Goal: Information Seeking & Learning: Find specific page/section

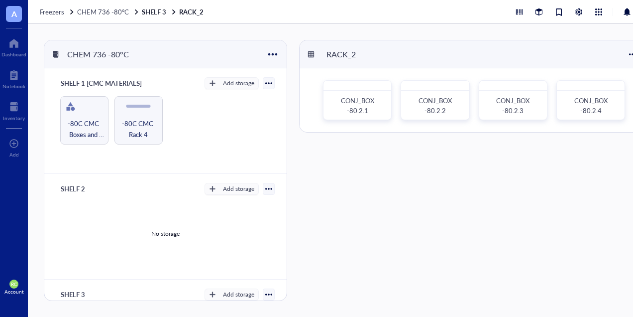
scroll to position [4, 0]
click at [573, 99] on div "CONJ_BOX -80.2.4" at bounding box center [591, 106] width 51 height 20
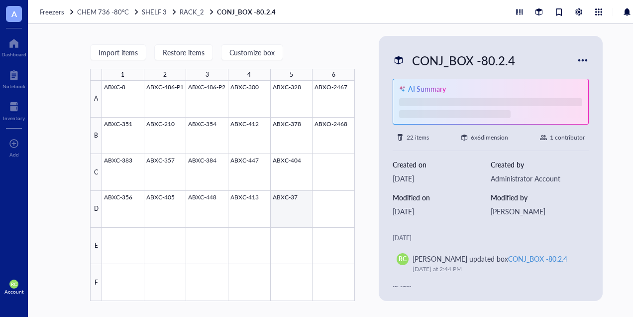
click at [304, 199] on div at bounding box center [228, 191] width 253 height 220
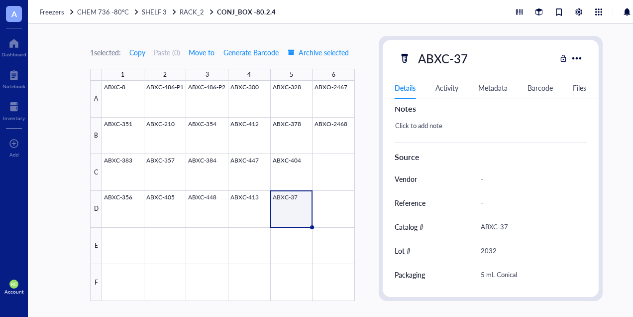
scroll to position [440, 0]
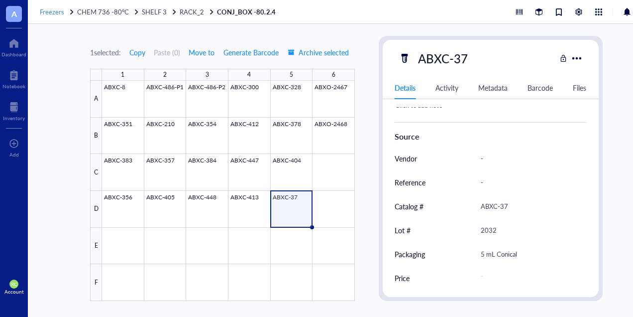
click at [51, 11] on span "Freezers" at bounding box center [52, 11] width 24 height 9
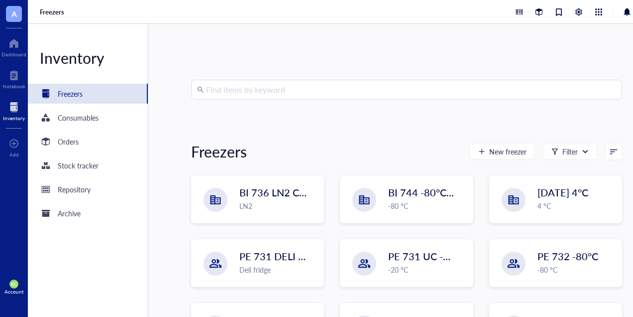
click at [189, 126] on div "Find items by keyword Freezers New freezer Filter BI 736 LN2 Chest LN2 BI 744 -…" at bounding box center [406, 170] width 517 height 293
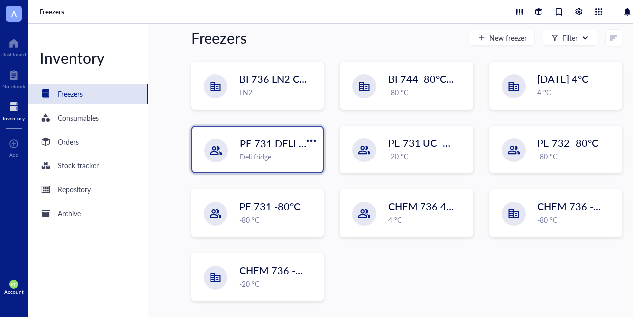
scroll to position [4, 0]
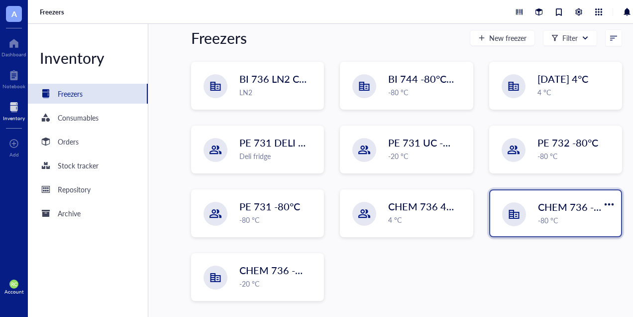
click at [497, 220] on div "CHEM 736 -80°C -80 °C" at bounding box center [555, 213] width 131 height 46
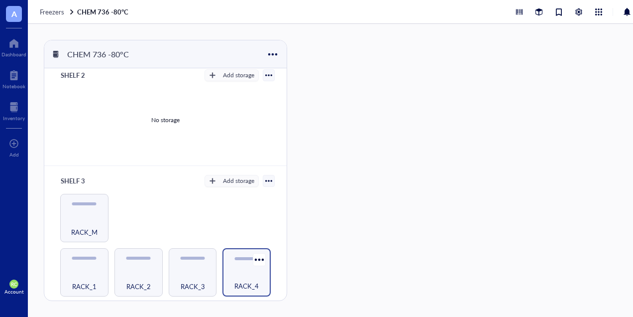
scroll to position [113, 0]
click at [235, 271] on div "RACK_4" at bounding box center [247, 281] width 38 height 22
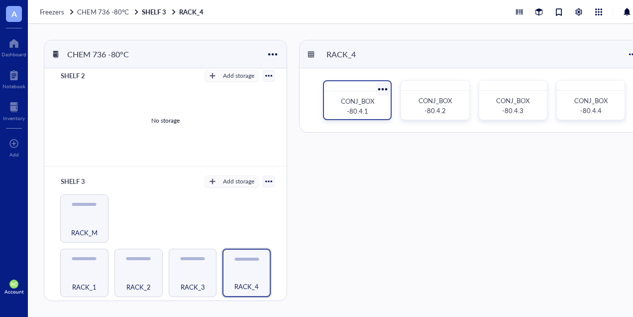
click at [360, 110] on span "CONJ_BOX -80.4.1" at bounding box center [358, 105] width 35 height 19
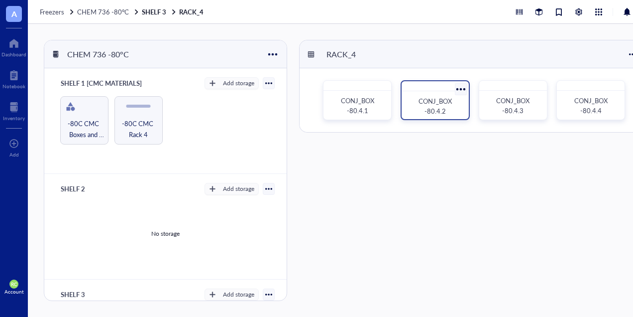
click at [425, 98] on span "CONJ_BOX -80.4.2" at bounding box center [436, 105] width 35 height 19
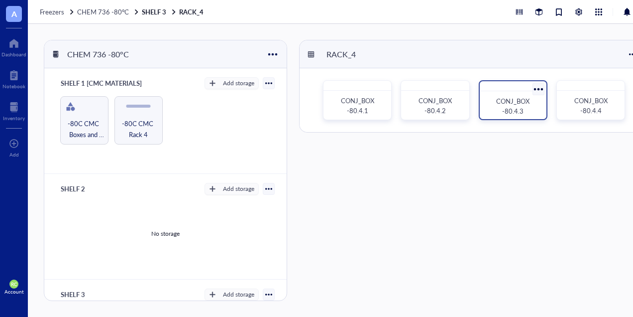
click at [519, 90] on div "CONJ_BOX -80.4.3" at bounding box center [513, 100] width 69 height 40
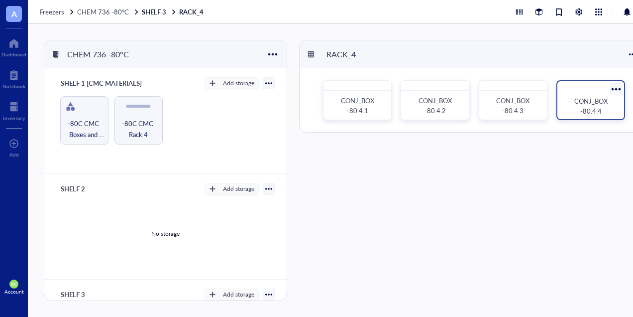
click at [603, 103] on div "CONJ_BOX -80.4.4" at bounding box center [591, 106] width 51 height 20
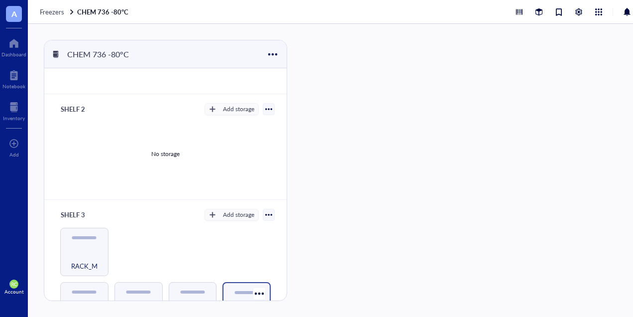
scroll to position [199, 0]
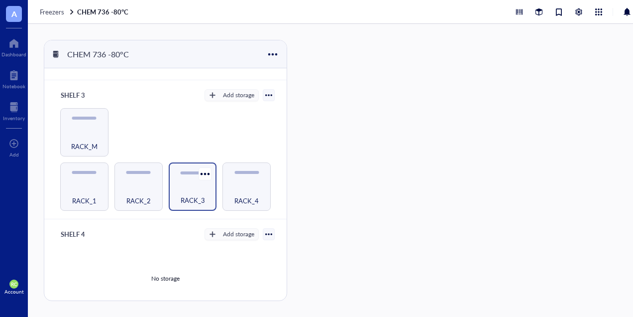
click at [177, 184] on div "RACK_3" at bounding box center [193, 195] width 38 height 22
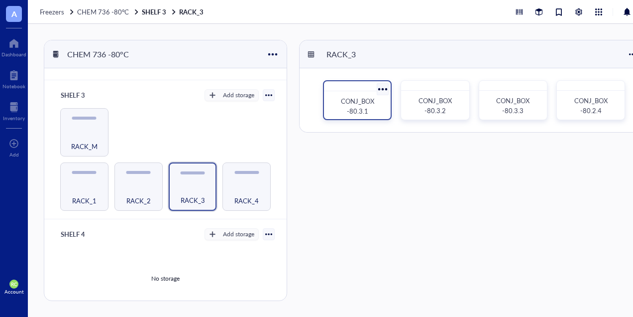
click at [373, 100] on span "CONJ_BOX -80.3.1" at bounding box center [358, 105] width 35 height 19
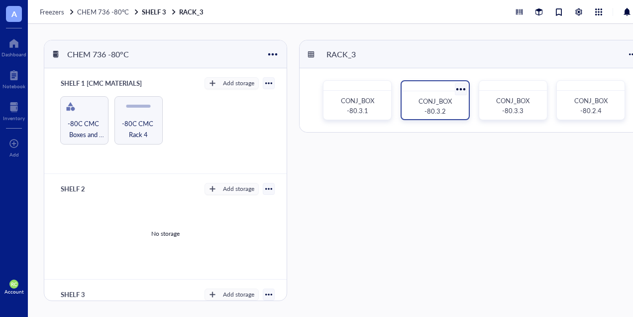
click at [441, 96] on span "CONJ_BOX -80.3.2" at bounding box center [436, 105] width 35 height 19
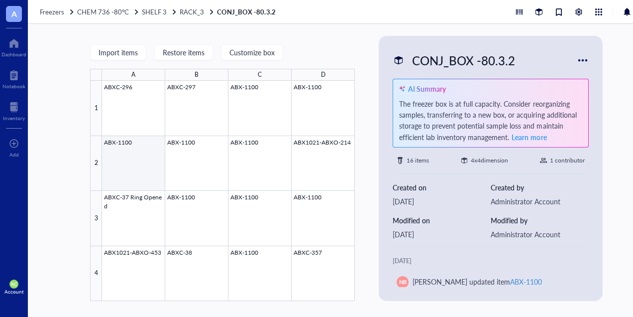
click at [143, 159] on div at bounding box center [228, 191] width 253 height 220
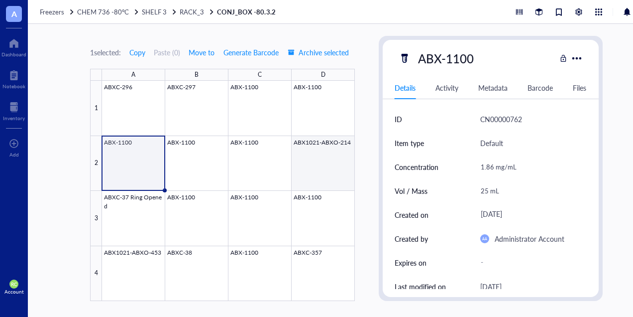
click at [333, 164] on div at bounding box center [228, 191] width 253 height 220
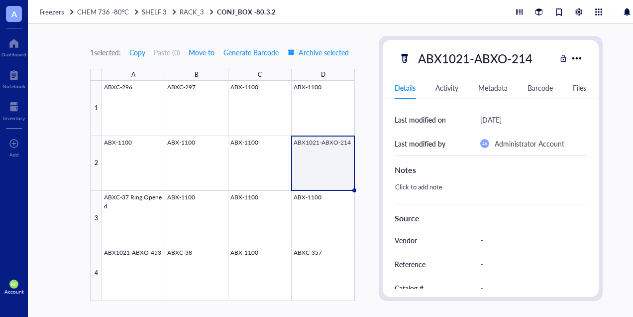
scroll to position [49, 0]
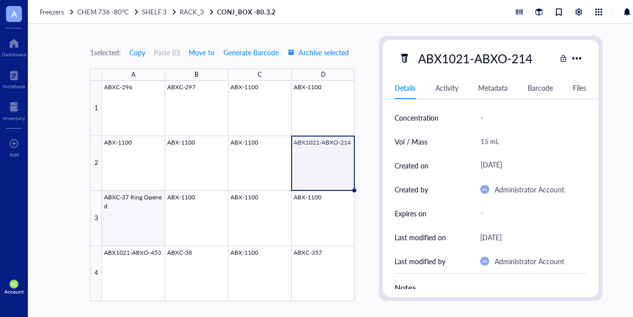
click at [115, 223] on div at bounding box center [228, 191] width 253 height 220
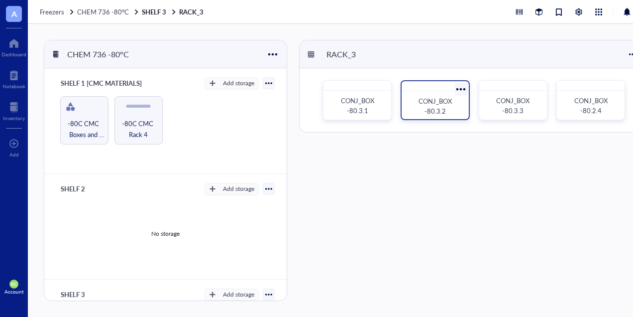
click at [448, 103] on div "CONJ_BOX -80.3.2" at bounding box center [435, 106] width 51 height 20
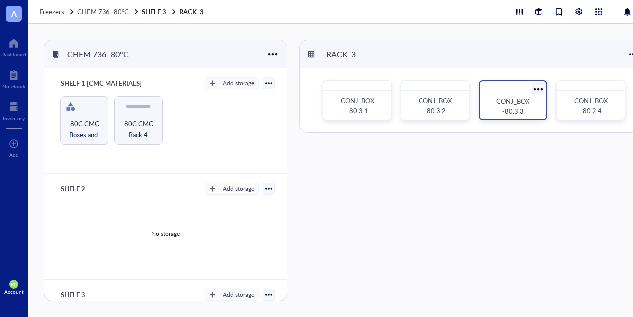
click at [533, 105] on div "CONJ_BOX -80.3.3" at bounding box center [513, 106] width 51 height 20
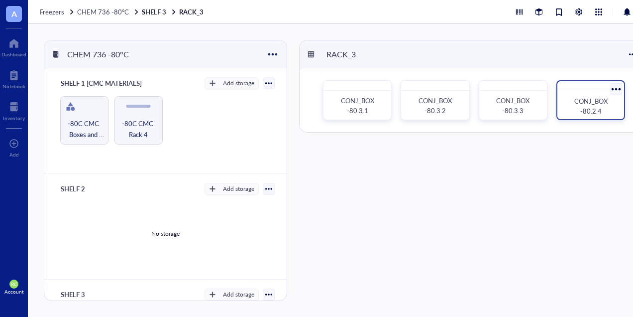
click at [594, 101] on span "CONJ_BOX -80.2.4" at bounding box center [592, 105] width 35 height 19
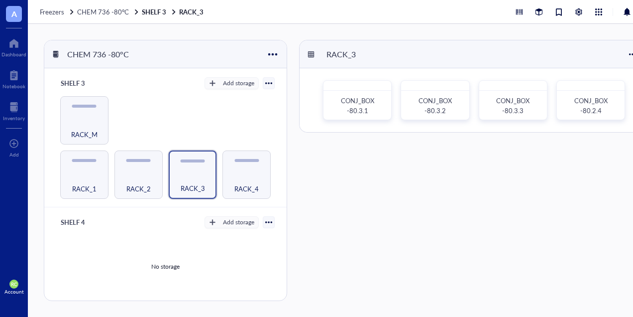
scroll to position [213, 0]
click at [143, 181] on span "RACK_2" at bounding box center [138, 186] width 24 height 11
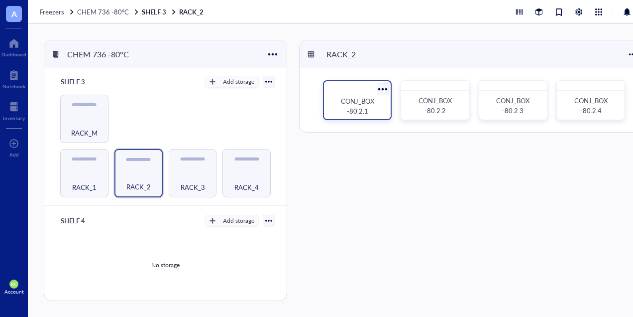
click at [381, 111] on div "CONJ_BOX -80.2.1" at bounding box center [357, 106] width 51 height 20
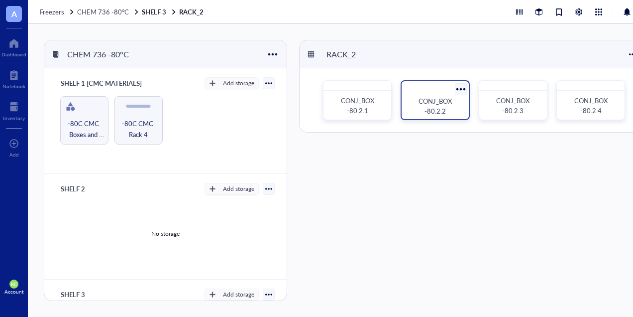
click at [438, 104] on span "CONJ_BOX -80.2.2" at bounding box center [436, 105] width 35 height 19
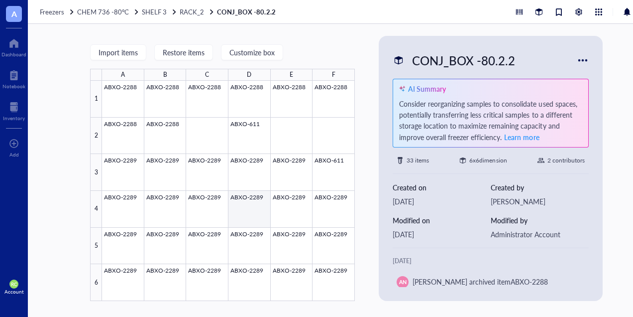
click at [237, 200] on div at bounding box center [228, 191] width 253 height 220
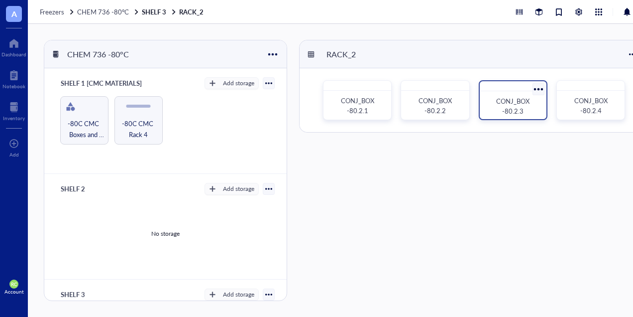
click at [486, 107] on div "CONJ_BOX -80.2.3" at bounding box center [513, 106] width 59 height 22
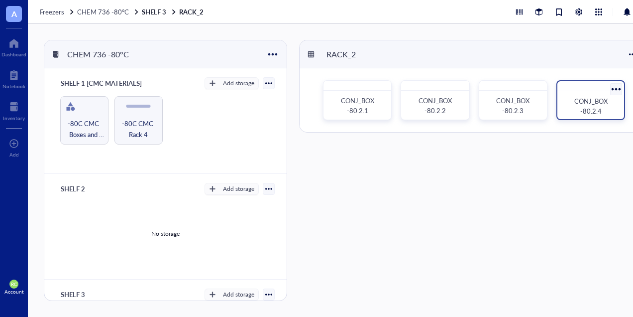
click at [616, 101] on div "CONJ_BOX -80.2.4" at bounding box center [591, 106] width 51 height 20
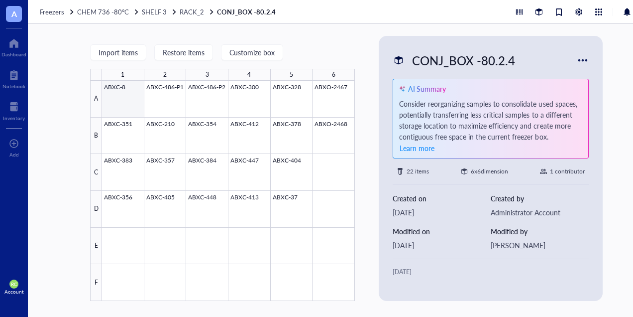
click at [121, 95] on div at bounding box center [228, 191] width 253 height 220
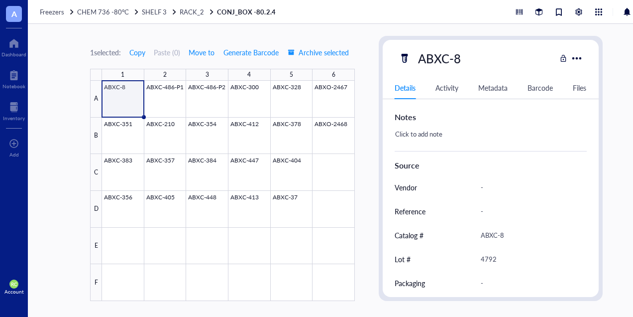
scroll to position [440, 0]
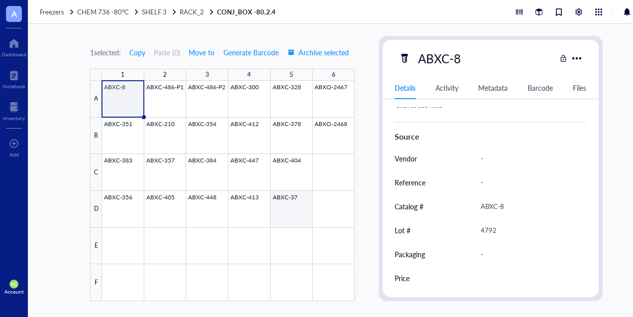
click at [295, 201] on div at bounding box center [228, 191] width 253 height 220
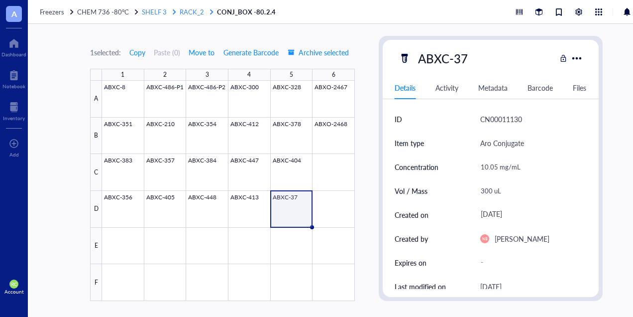
click at [180, 13] on span "RACK_2" at bounding box center [192, 11] width 24 height 9
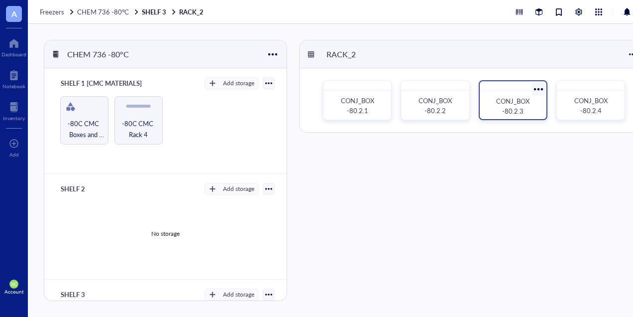
click at [539, 109] on div "CONJ_BOX -80.2.3" at bounding box center [513, 106] width 59 height 22
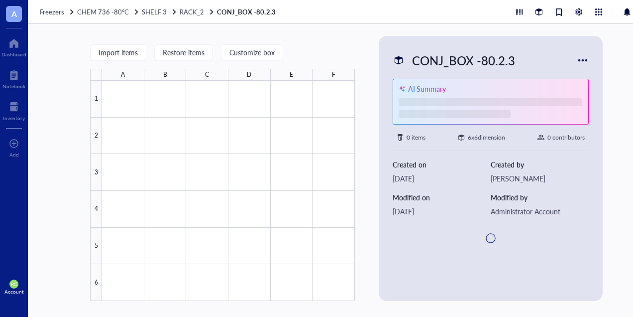
type textarea "Keep everyone on the same page…"
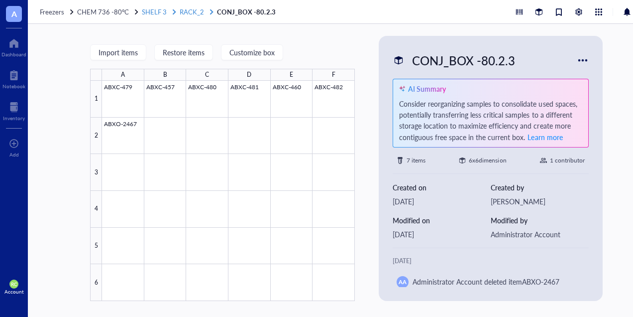
click at [185, 12] on span "RACK_2" at bounding box center [192, 11] width 24 height 9
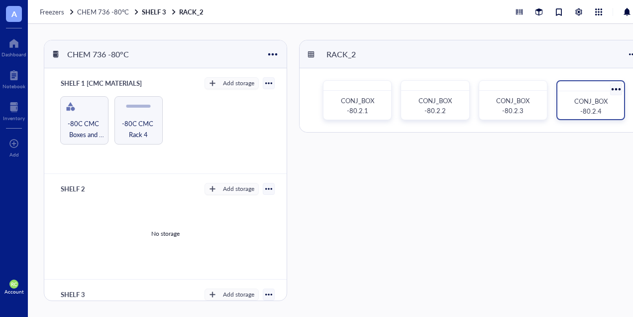
click at [582, 100] on span "CONJ_BOX -80.2.4" at bounding box center [592, 105] width 35 height 19
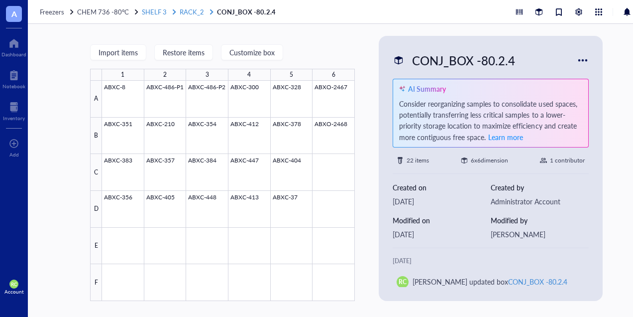
click at [195, 11] on span "RACK_2" at bounding box center [192, 11] width 24 height 9
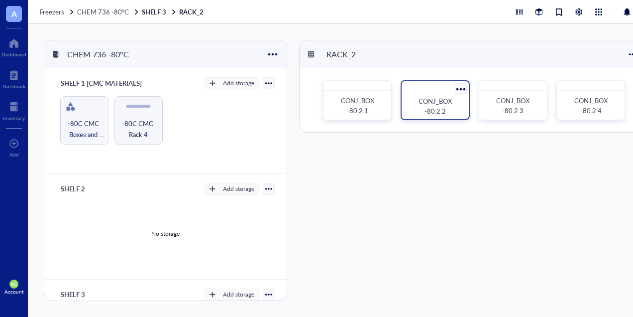
click at [451, 105] on span "CONJ_BOX -80.2.2" at bounding box center [436, 105] width 35 height 19
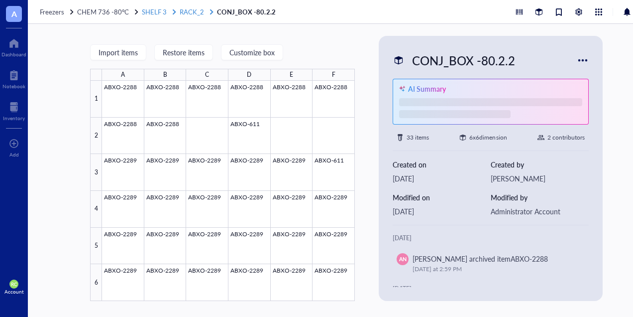
click at [187, 9] on span "RACK_2" at bounding box center [192, 11] width 24 height 9
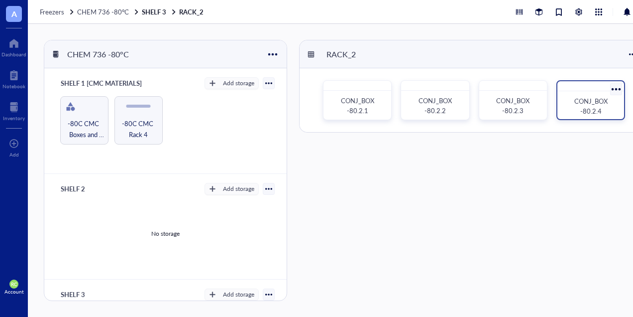
click at [591, 109] on span "CONJ_BOX -80.2.4" at bounding box center [592, 105] width 35 height 19
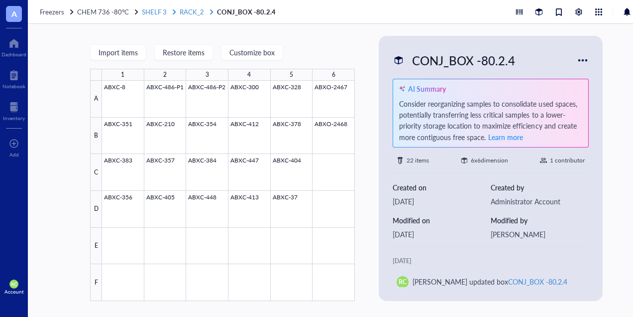
click at [196, 16] on span "RACK_2" at bounding box center [192, 11] width 24 height 9
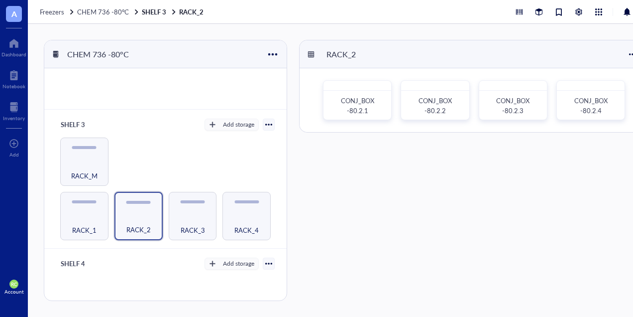
scroll to position [213, 0]
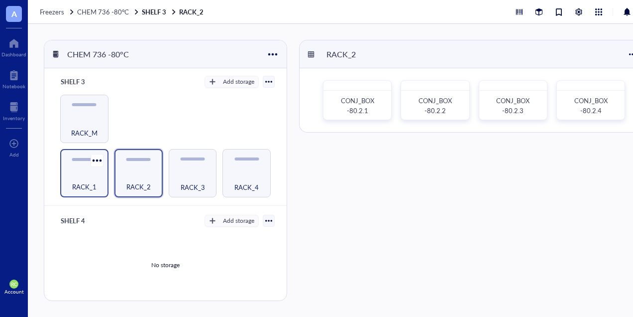
click at [105, 176] on div "RACK_1" at bounding box center [84, 173] width 48 height 48
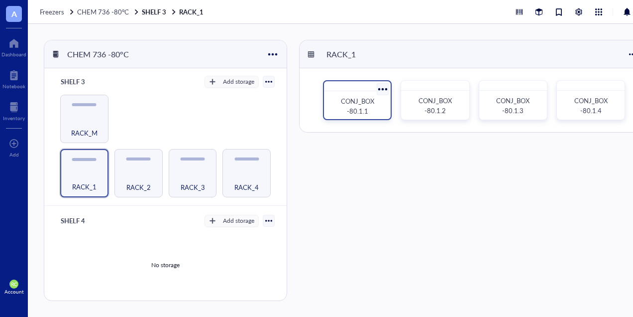
click at [378, 106] on div "CONJ_BOX -80.1.1" at bounding box center [357, 106] width 51 height 20
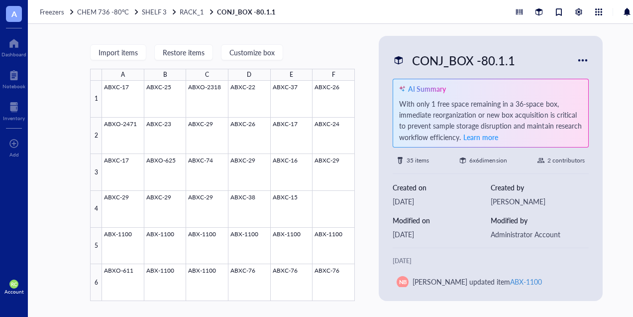
click at [367, 186] on div "Import items Restore items Customize box A B C D E F 1 2 3 4 5 6 ABXC-17 ABXC-2…" at bounding box center [346, 170] width 637 height 293
click at [208, 11] on div at bounding box center [211, 11] width 7 height 7
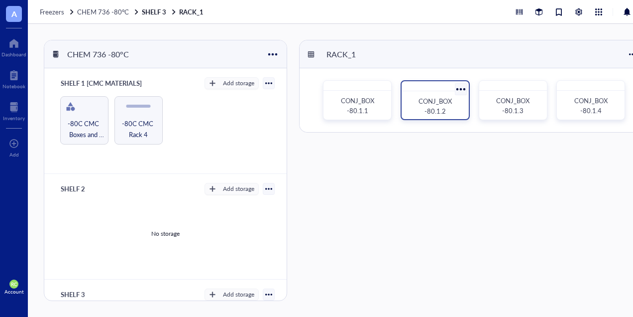
click at [428, 112] on span "CONJ_BOX -80.1.2" at bounding box center [436, 105] width 35 height 19
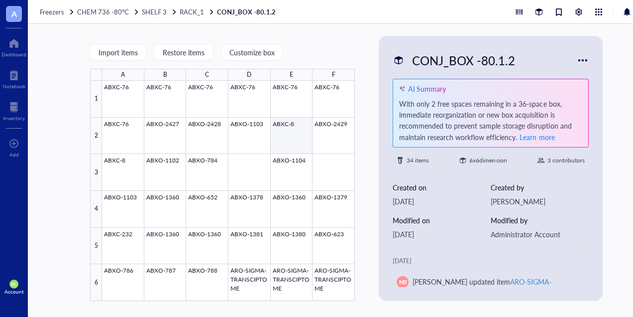
click at [307, 126] on div at bounding box center [228, 191] width 253 height 220
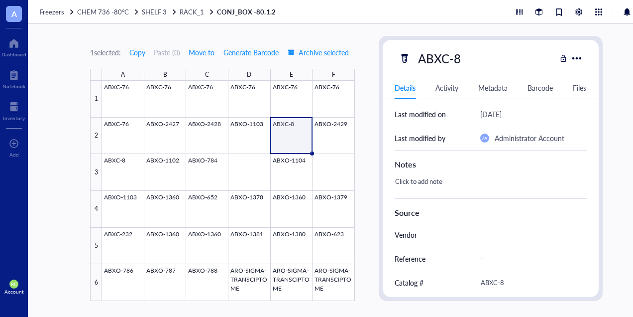
scroll to position [99, 0]
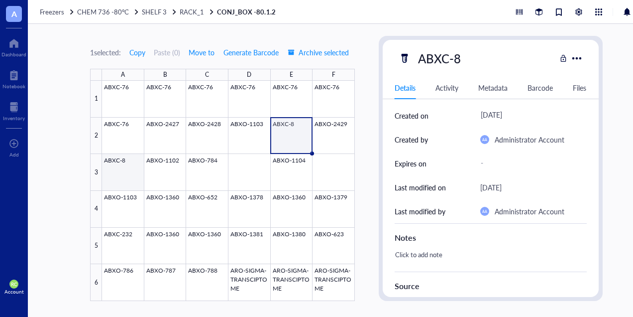
click at [124, 175] on div at bounding box center [228, 191] width 253 height 220
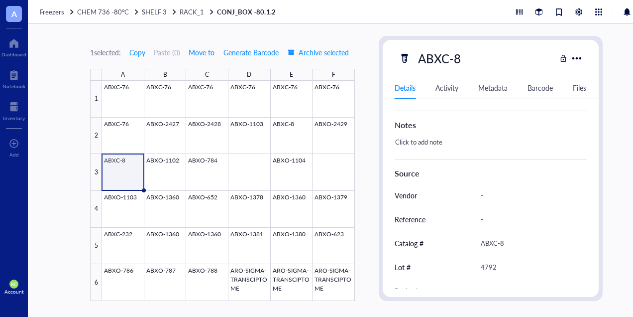
scroll to position [248, 0]
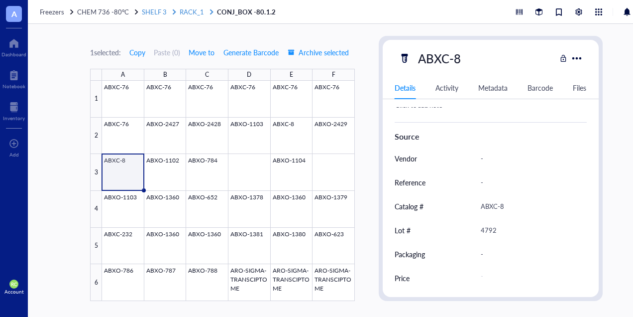
click at [202, 11] on div "RACK_1" at bounding box center [197, 11] width 35 height 9
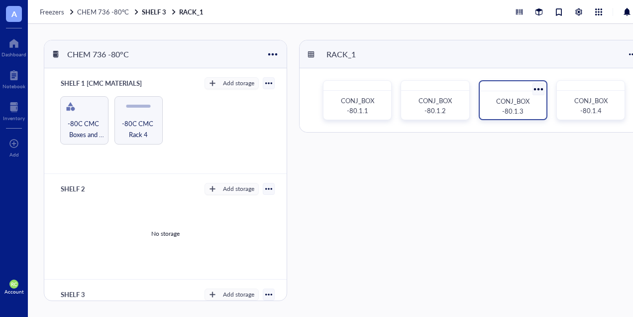
click at [535, 108] on div "CONJ_BOX -80.1.3" at bounding box center [513, 106] width 51 height 20
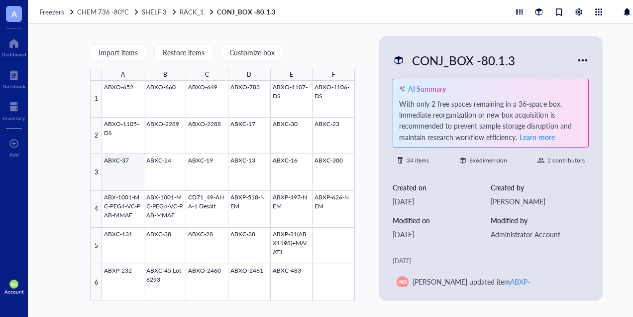
click at [120, 171] on div at bounding box center [228, 191] width 253 height 220
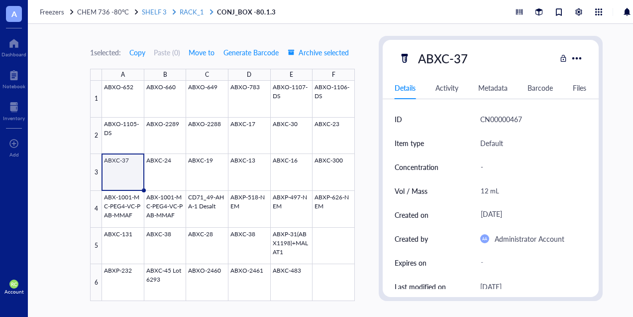
click at [196, 16] on span "RACK_1" at bounding box center [192, 11] width 24 height 9
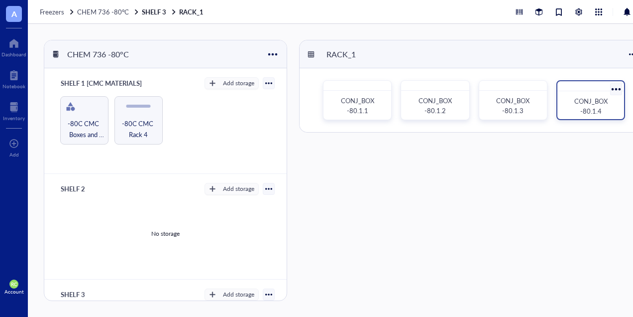
click at [597, 115] on span "CONJ_BOX -80.1.4" at bounding box center [592, 105] width 35 height 19
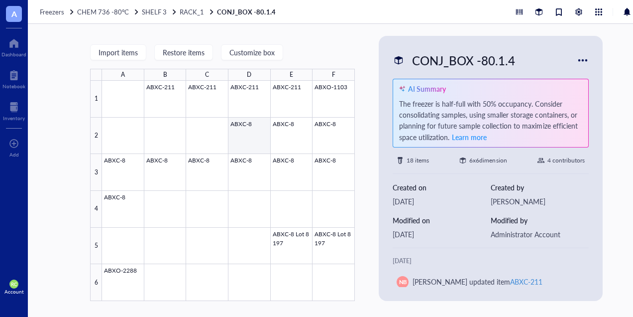
click at [248, 139] on div at bounding box center [228, 191] width 253 height 220
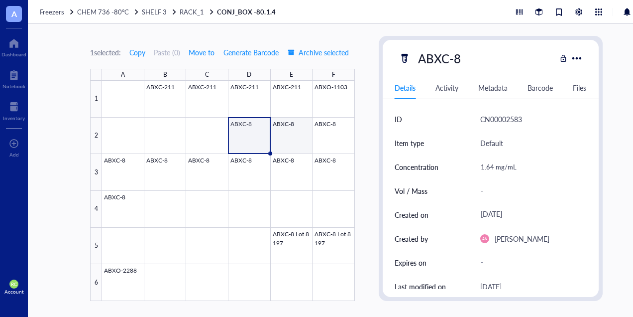
click at [282, 131] on div at bounding box center [228, 191] width 253 height 220
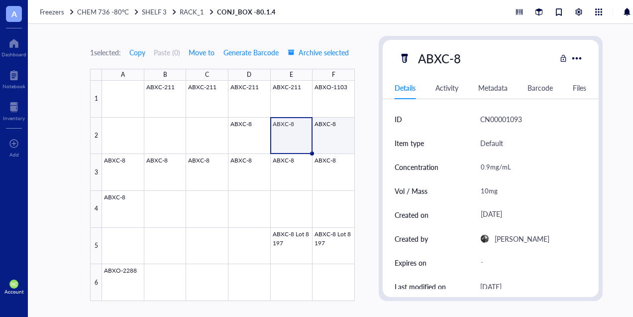
click at [322, 138] on div at bounding box center [228, 191] width 253 height 220
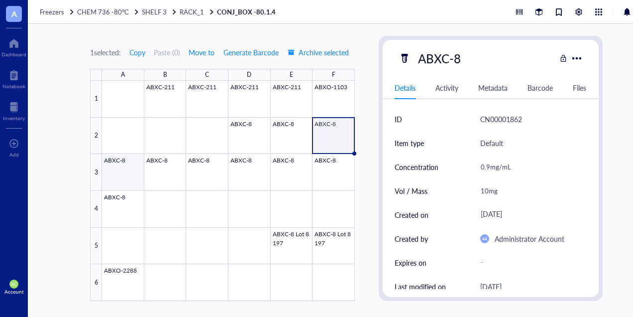
click at [127, 164] on div at bounding box center [228, 191] width 253 height 220
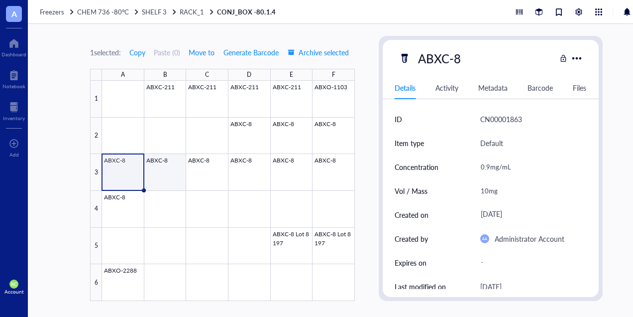
click at [168, 171] on div at bounding box center [228, 191] width 253 height 220
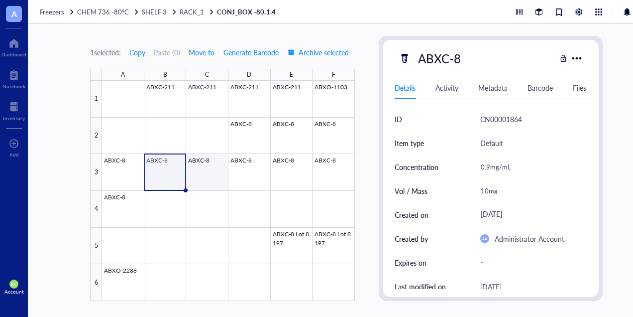
click at [200, 169] on div at bounding box center [228, 191] width 253 height 220
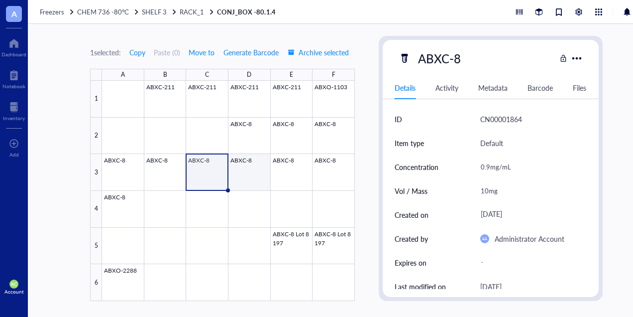
click at [235, 172] on div at bounding box center [228, 191] width 253 height 220
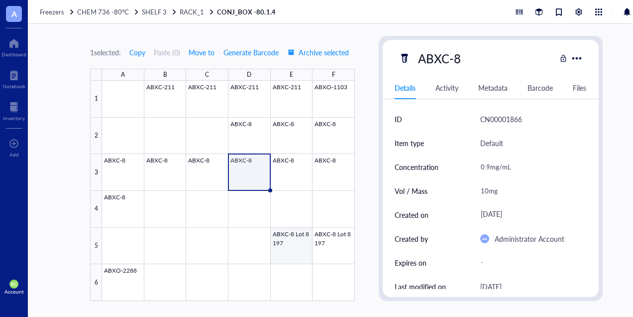
click at [285, 242] on div at bounding box center [228, 191] width 253 height 220
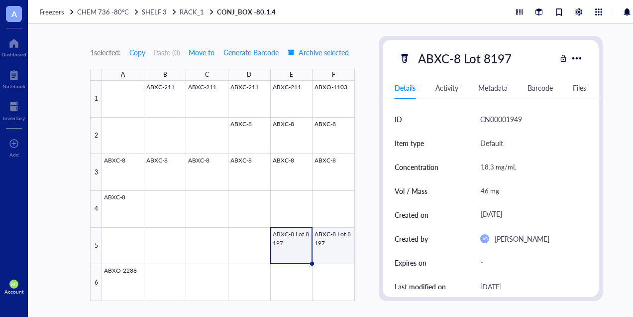
click at [344, 249] on div at bounding box center [228, 191] width 253 height 220
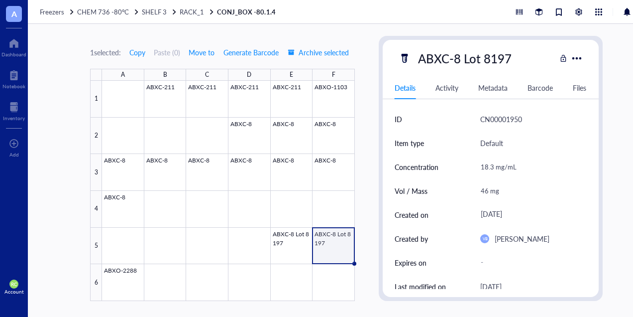
drag, startPoint x: 202, startPoint y: 14, endPoint x: 207, endPoint y: 17, distance: 6.2
click at [202, 14] on div "RACK_1" at bounding box center [197, 11] width 35 height 9
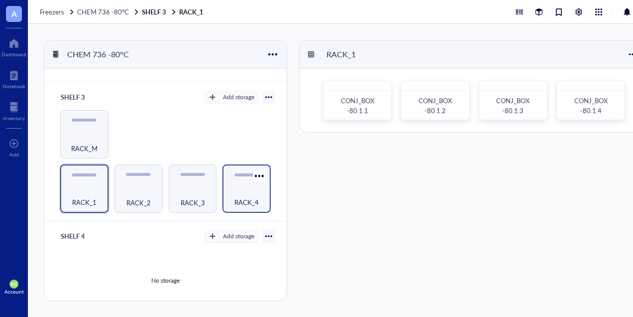
scroll to position [199, 0]
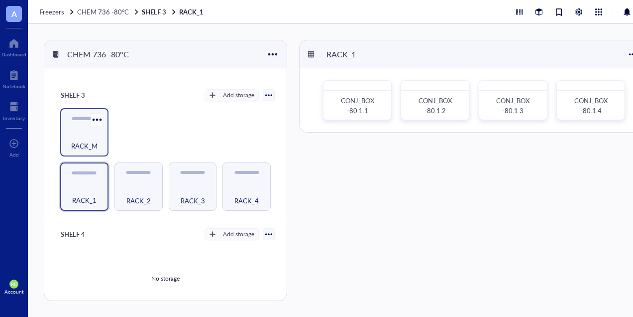
click at [99, 142] on div "RACK_M" at bounding box center [84, 140] width 38 height 22
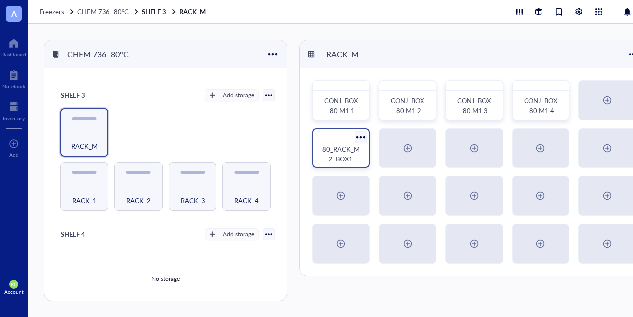
click at [347, 162] on span "80_RACK_M2_BOX1" at bounding box center [341, 153] width 37 height 19
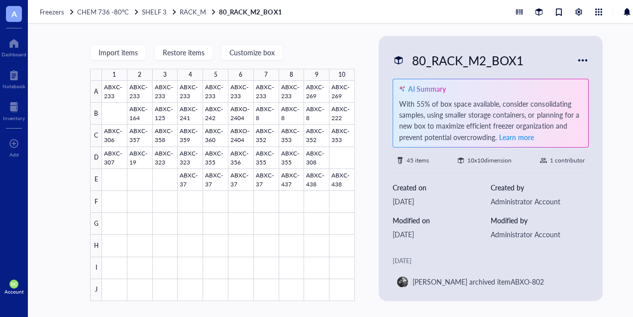
click at [196, 16] on div "Freezers CHEM 736 -80°C SHELF 3 RACK_M 80_RACK_M2_BOX1" at bounding box center [346, 12] width 637 height 24
click at [201, 15] on span "RACK_M" at bounding box center [193, 11] width 26 height 9
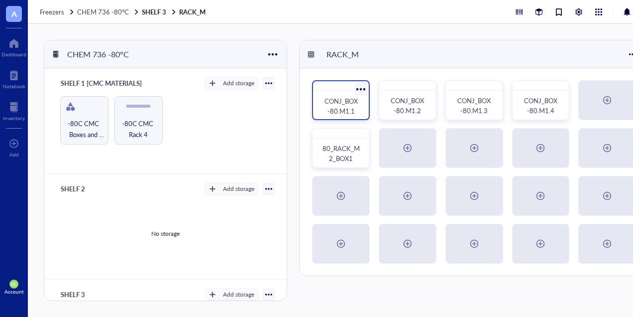
click at [343, 101] on span "CONJ_BOX -80.M1.1" at bounding box center [342, 105] width 35 height 19
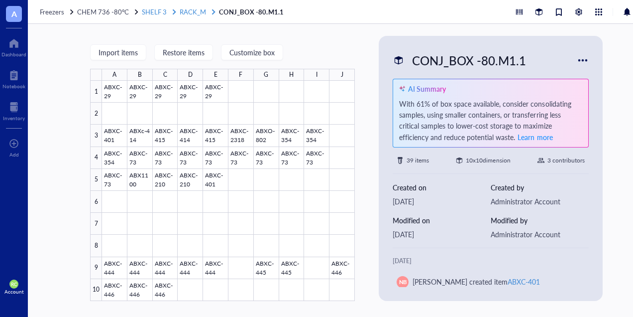
drag, startPoint x: 190, startPoint y: 8, endPoint x: 206, endPoint y: 13, distance: 16.4
click at [190, 8] on span "RACK_M" at bounding box center [193, 11] width 26 height 9
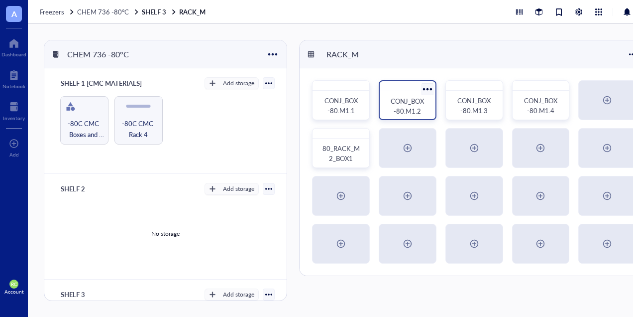
click at [391, 106] on div "CONJ_BOX -80.M1.2" at bounding box center [408, 106] width 40 height 20
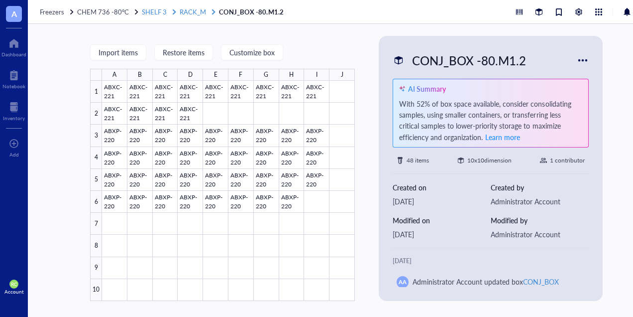
drag, startPoint x: 198, startPoint y: 15, endPoint x: 204, endPoint y: 15, distance: 6.0
click at [198, 15] on span "RACK_M" at bounding box center [193, 11] width 26 height 9
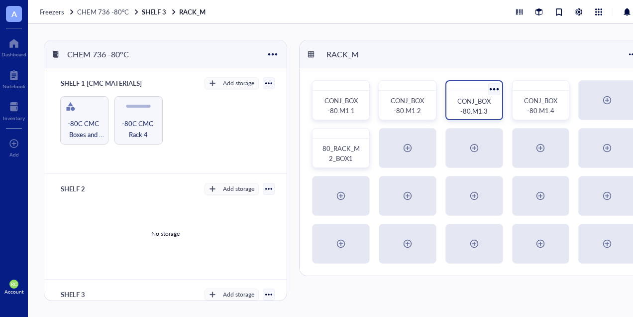
click at [453, 102] on div "CONJ_BOX -80.M1.3" at bounding box center [475, 106] width 48 height 22
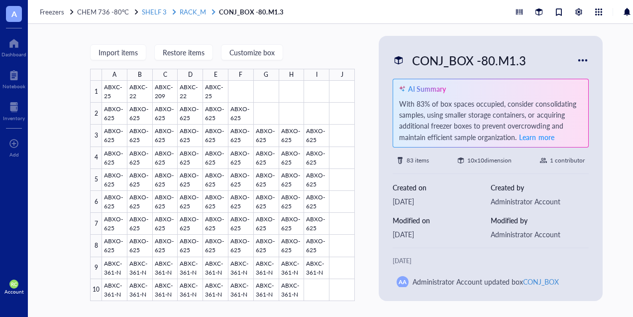
click at [203, 11] on span "RACK_M" at bounding box center [193, 11] width 26 height 9
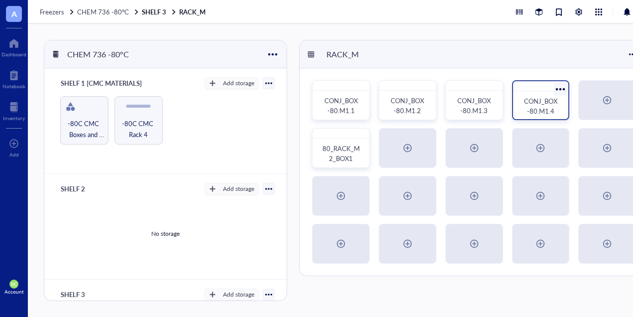
click at [533, 111] on span "CONJ_BOX -80.M1.4" at bounding box center [541, 105] width 35 height 19
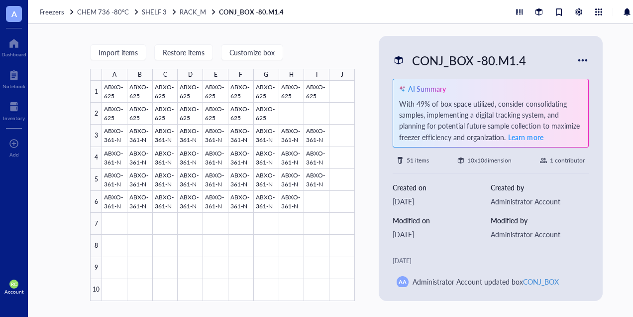
drag, startPoint x: 198, startPoint y: 11, endPoint x: 207, endPoint y: 10, distance: 9.5
click at [198, 10] on span "RACK_M" at bounding box center [193, 11] width 26 height 9
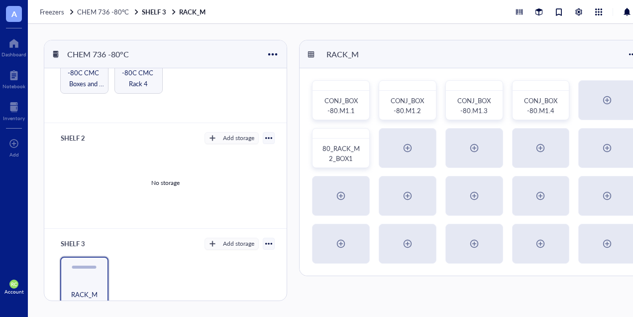
scroll to position [149, 0]
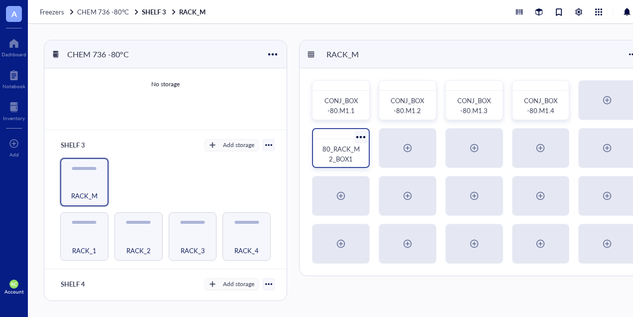
click at [339, 144] on div "80_RACK_M2_BOX1" at bounding box center [341, 154] width 40 height 20
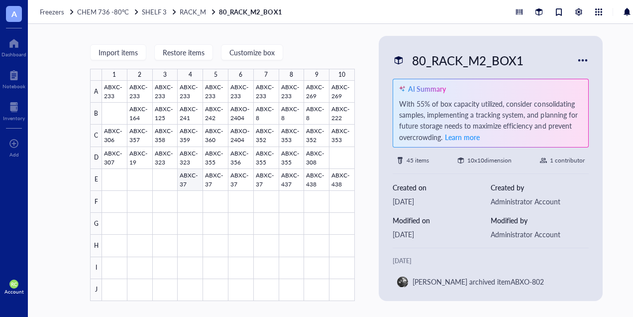
click at [189, 182] on div at bounding box center [228, 191] width 253 height 220
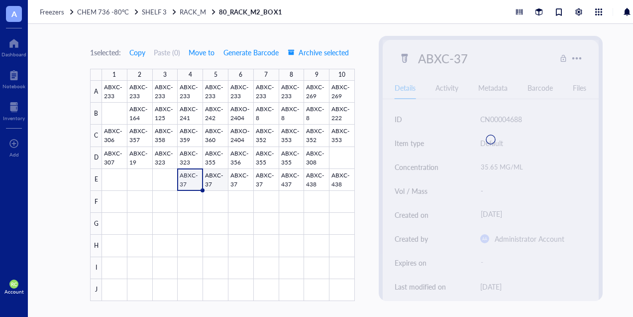
click at [222, 183] on div at bounding box center [228, 191] width 253 height 220
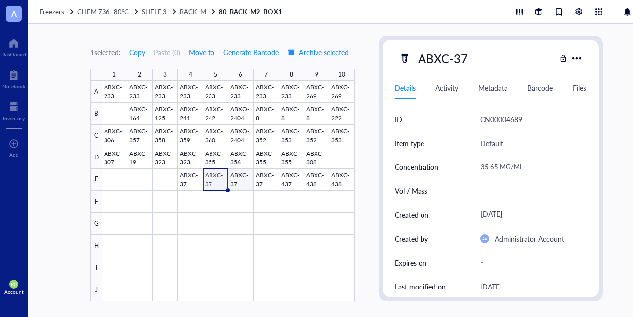
click at [238, 181] on div at bounding box center [228, 191] width 253 height 220
click at [274, 183] on div at bounding box center [228, 191] width 253 height 220
click at [234, 183] on div at bounding box center [228, 191] width 253 height 220
click at [215, 184] on div at bounding box center [228, 191] width 253 height 220
click at [195, 183] on div at bounding box center [228, 191] width 253 height 220
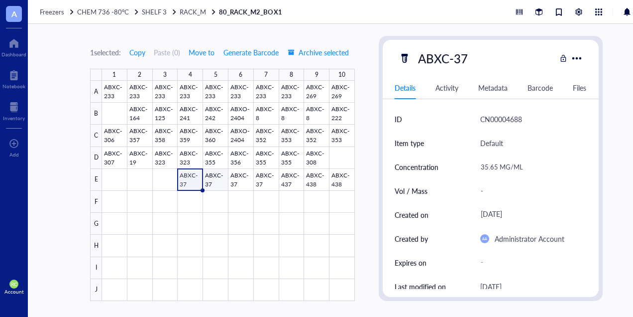
click at [213, 185] on div at bounding box center [228, 191] width 253 height 220
click at [240, 179] on div at bounding box center [228, 191] width 253 height 220
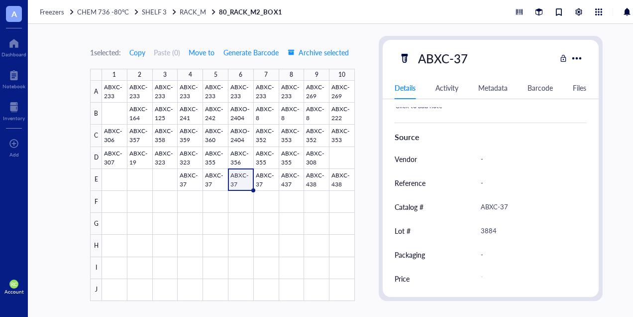
scroll to position [248, 0]
click at [197, 184] on div at bounding box center [228, 191] width 253 height 220
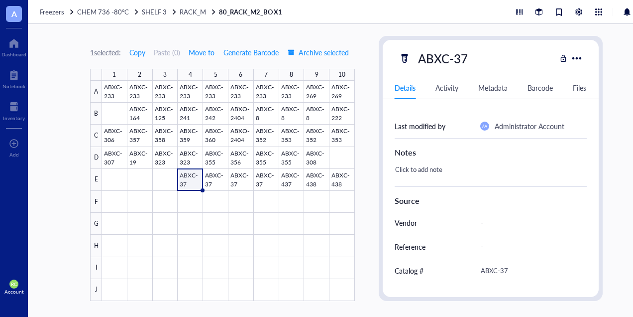
scroll to position [248, 0]
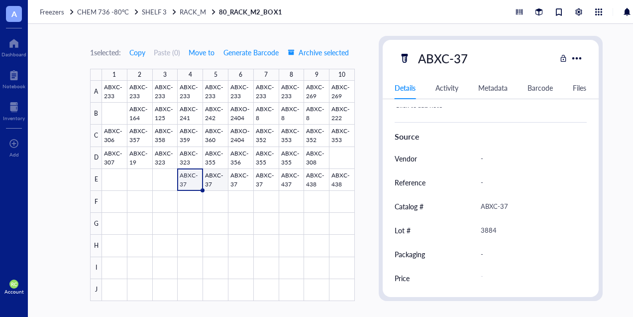
click at [216, 184] on div at bounding box center [228, 191] width 253 height 220
click at [244, 183] on div at bounding box center [228, 191] width 253 height 220
click at [262, 177] on div at bounding box center [228, 191] width 253 height 220
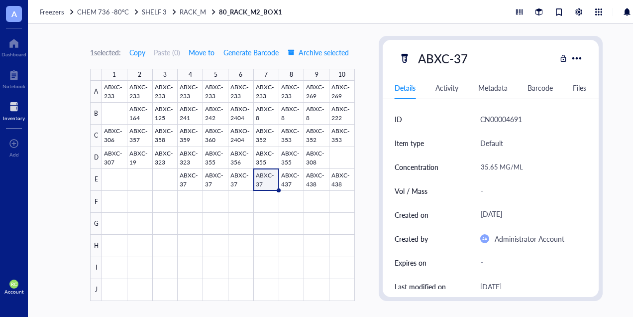
click at [19, 112] on div at bounding box center [14, 107] width 22 height 16
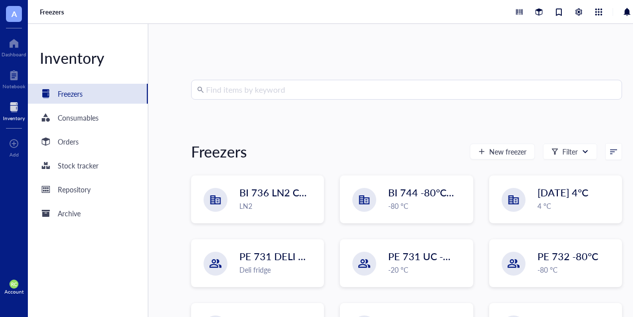
click at [229, 85] on input "search" at bounding box center [411, 89] width 410 height 19
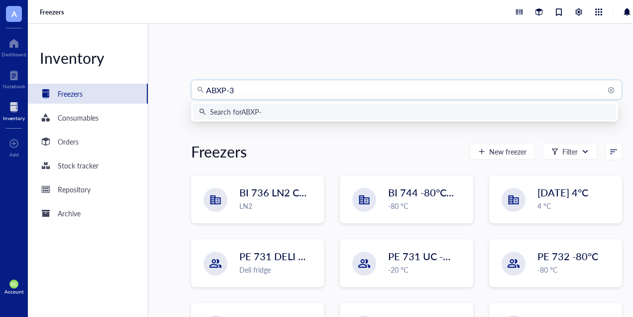
type input "ABXP-31"
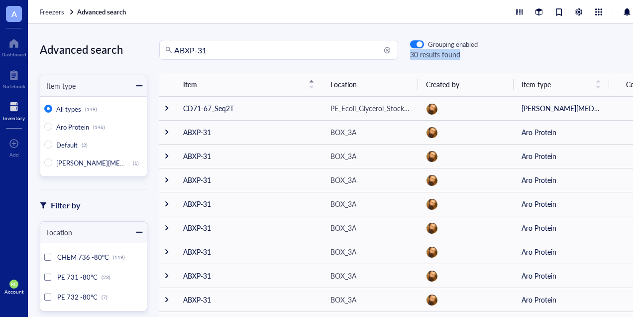
drag, startPoint x: 608, startPoint y: 53, endPoint x: 504, endPoint y: 46, distance: 104.3
click at [504, 46] on div "ABXP-31 Grouping enabled 30 results found" at bounding box center [406, 50] width 518 height 20
drag, startPoint x: 504, startPoint y: 46, endPoint x: 611, endPoint y: 63, distance: 108.4
click at [606, 59] on div "ABXP-31 Grouping enabled 30 results found" at bounding box center [406, 50] width 518 height 20
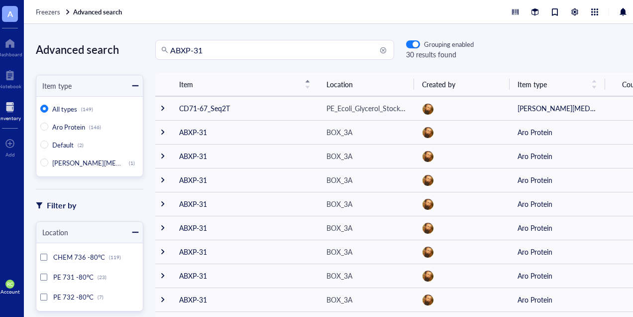
click at [42, 254] on div at bounding box center [43, 256] width 7 height 7
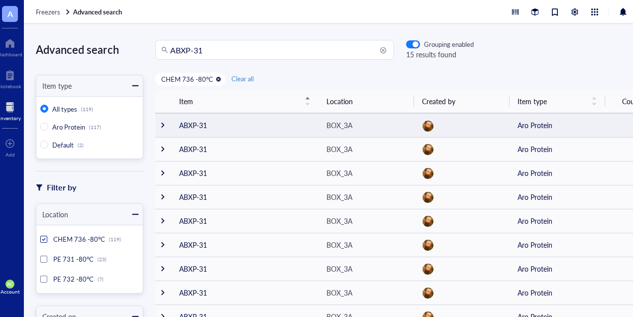
click at [161, 125] on div at bounding box center [162, 124] width 7 height 7
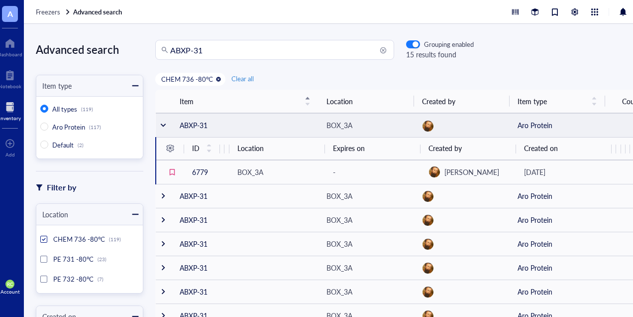
click at [200, 128] on td "ABXP-31" at bounding box center [245, 125] width 147 height 24
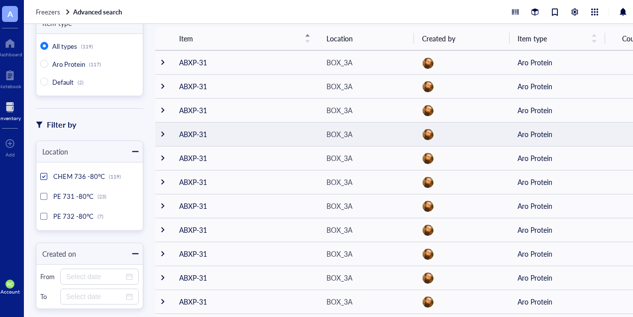
scroll to position [6, 0]
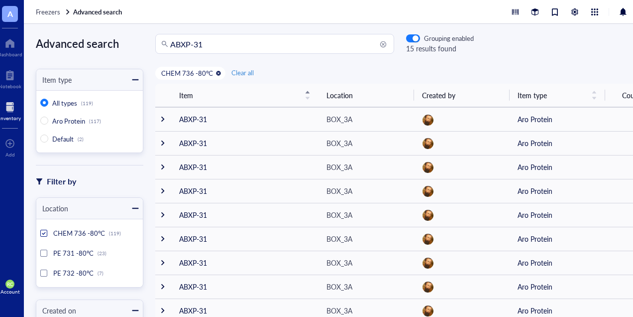
click at [46, 232] on div at bounding box center [43, 233] width 7 height 7
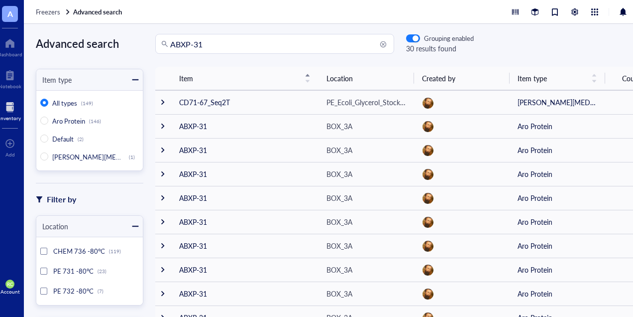
click at [43, 270] on div at bounding box center [43, 270] width 7 height 7
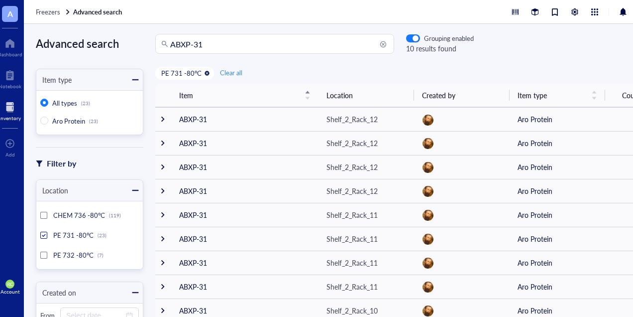
click at [46, 237] on div at bounding box center [43, 235] width 7 height 7
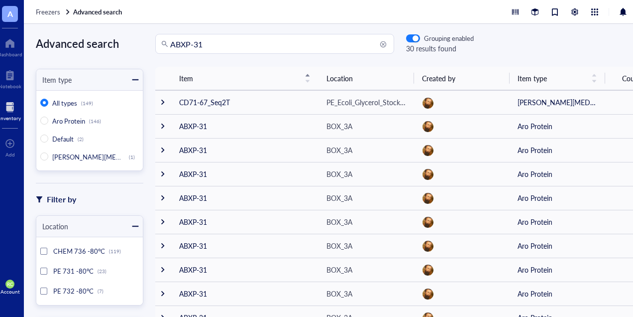
drag, startPoint x: 216, startPoint y: 45, endPoint x: 217, endPoint y: 37, distance: 8.6
click at [216, 45] on input "ABXP-31" at bounding box center [279, 43] width 218 height 19
type input "ABX-1198"
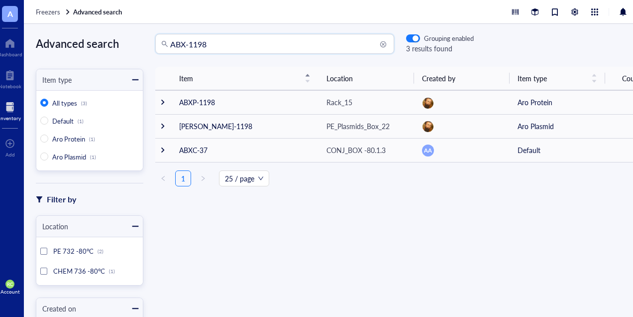
click at [40, 272] on div at bounding box center [43, 270] width 7 height 7
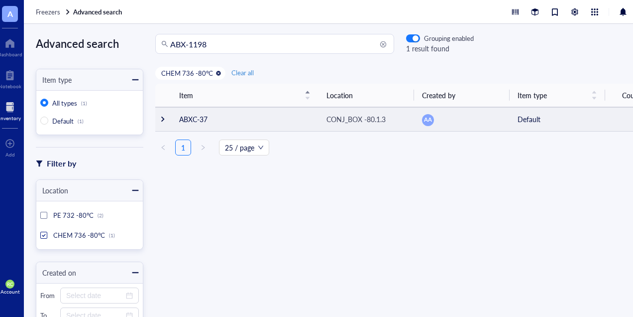
click at [163, 121] on div at bounding box center [162, 119] width 7 height 7
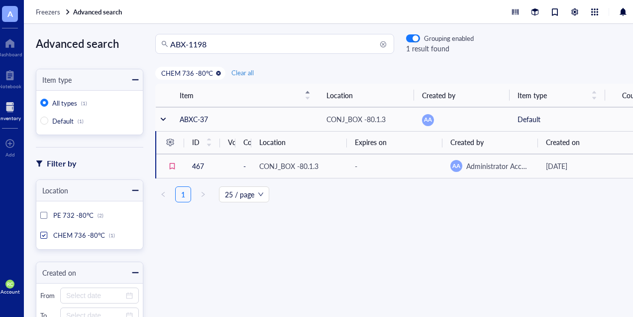
scroll to position [0, 8]
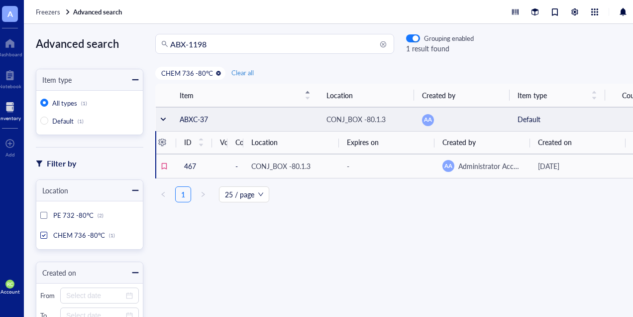
click at [204, 117] on td "ABXC-37" at bounding box center [245, 119] width 147 height 24
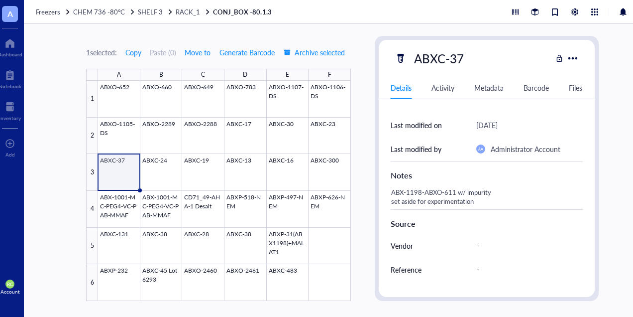
scroll to position [149, 0]
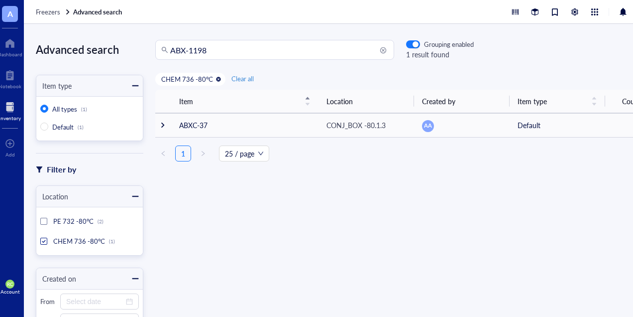
click at [42, 239] on div at bounding box center [43, 241] width 4 height 4
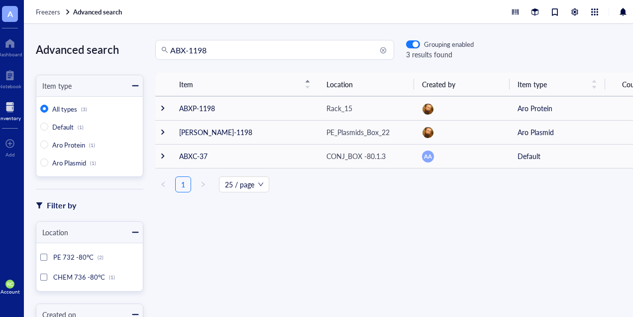
click at [45, 256] on div at bounding box center [43, 256] width 7 height 7
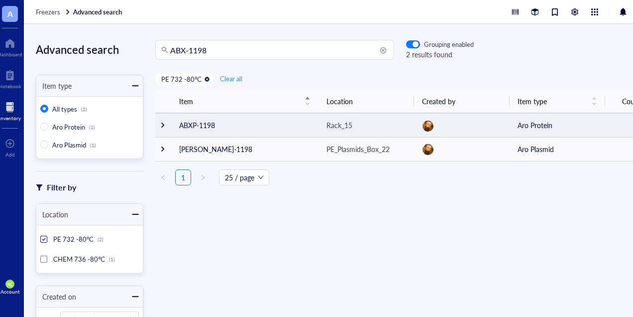
click at [162, 127] on div at bounding box center [162, 124] width 7 height 7
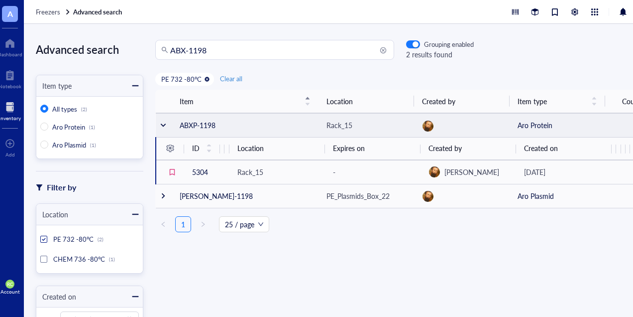
click at [189, 124] on td "ABXP-1198" at bounding box center [245, 125] width 147 height 24
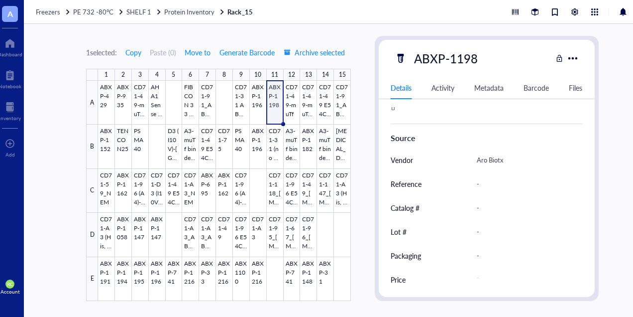
scroll to position [453, 0]
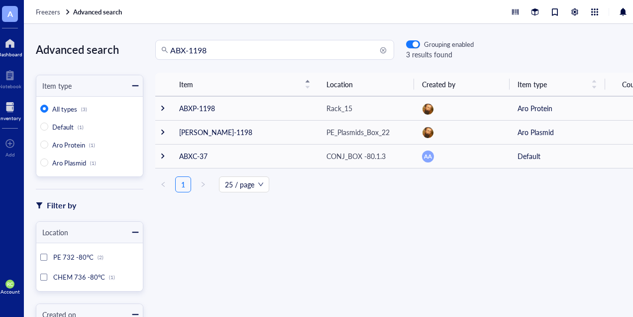
click at [7, 47] on div at bounding box center [10, 43] width 25 height 16
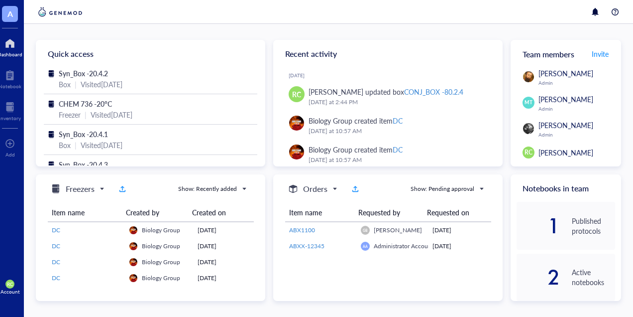
click at [178, 31] on div "Quick access Syn_Box -20.4.2 Box | Visited [DATE] CHEM 736 -20°C Freezer | Visi…" at bounding box center [328, 170] width 609 height 293
click at [8, 110] on div at bounding box center [10, 107] width 22 height 16
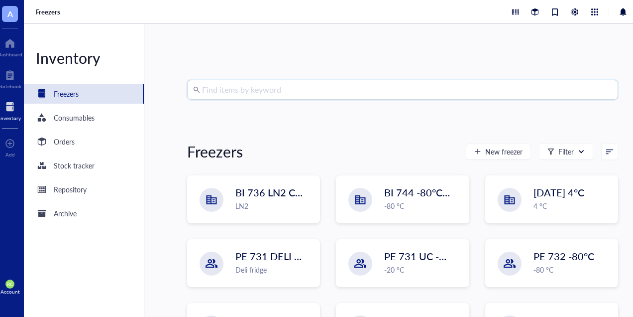
click at [238, 87] on input "search" at bounding box center [407, 89] width 410 height 19
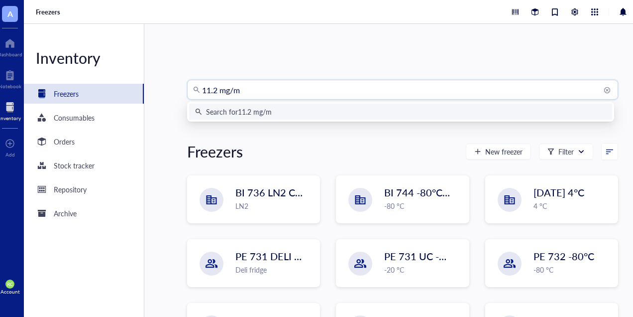
type input "11.2 mg/ml"
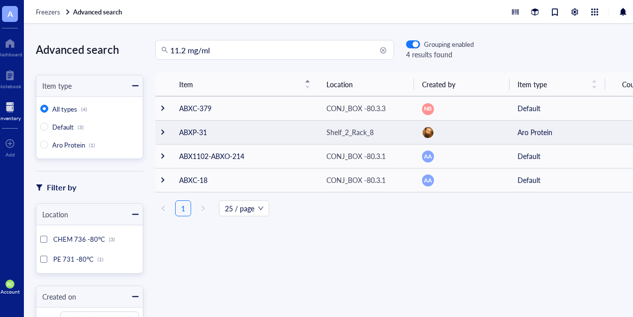
click at [163, 132] on div at bounding box center [162, 131] width 7 height 7
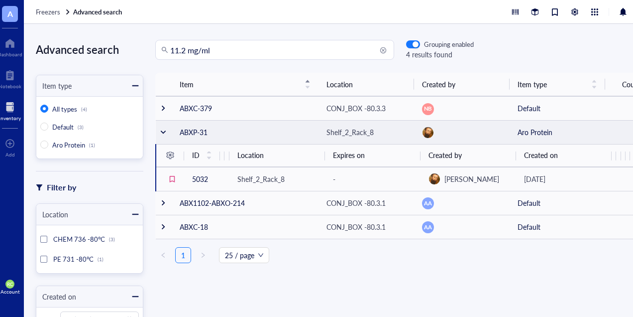
click at [185, 128] on td "ABXP-31" at bounding box center [245, 132] width 147 height 24
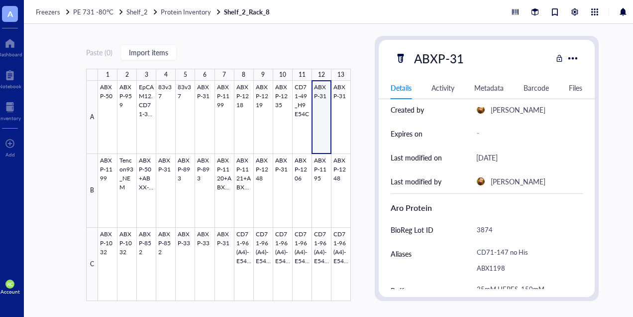
scroll to position [117, 0]
